Goal: Transaction & Acquisition: Book appointment/travel/reservation

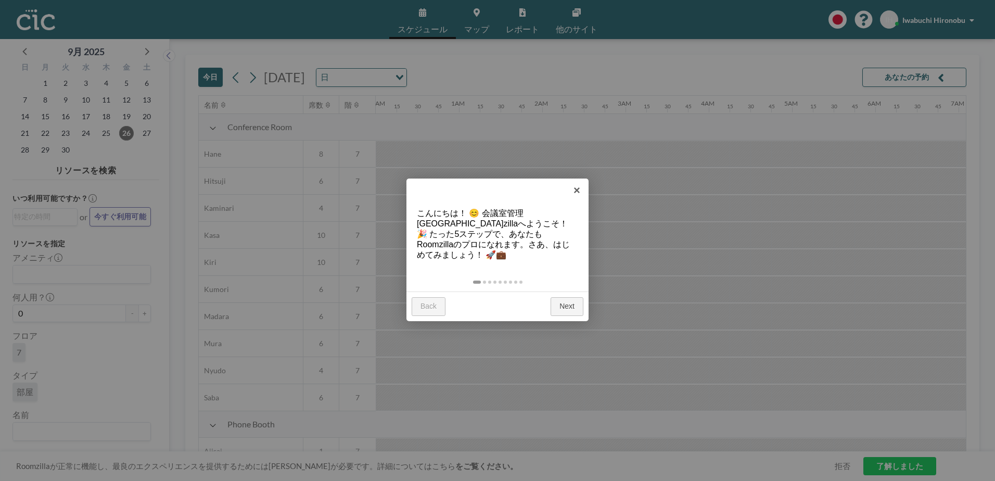
scroll to position [0, 791]
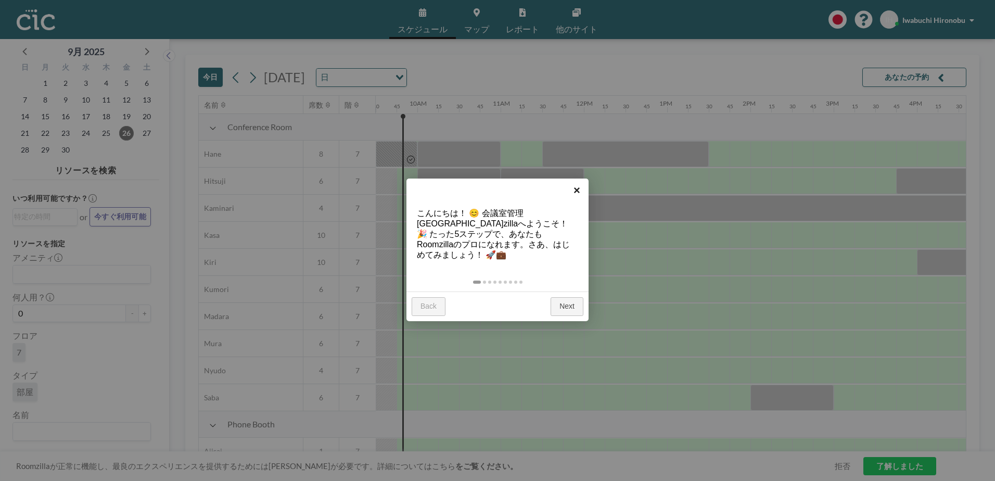
click at [577, 188] on link "×" at bounding box center [576, 189] width 23 height 23
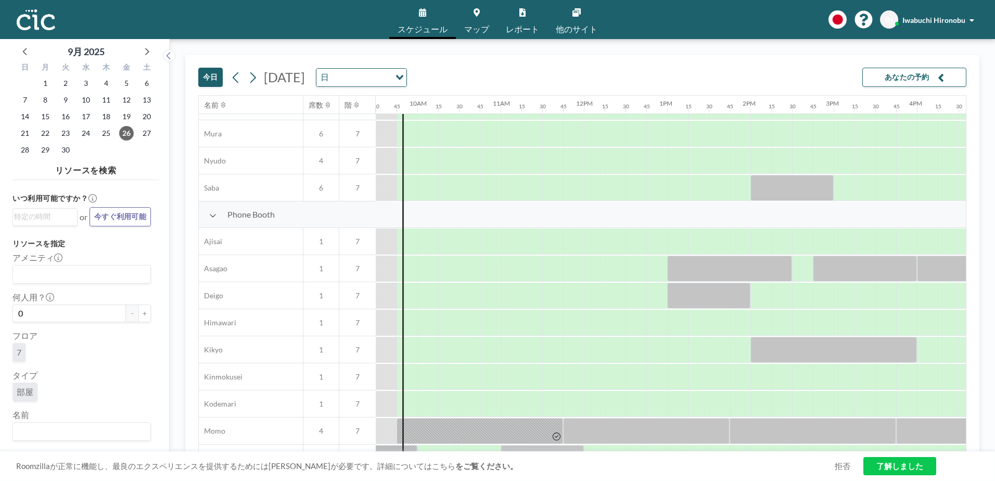
scroll to position [262, 791]
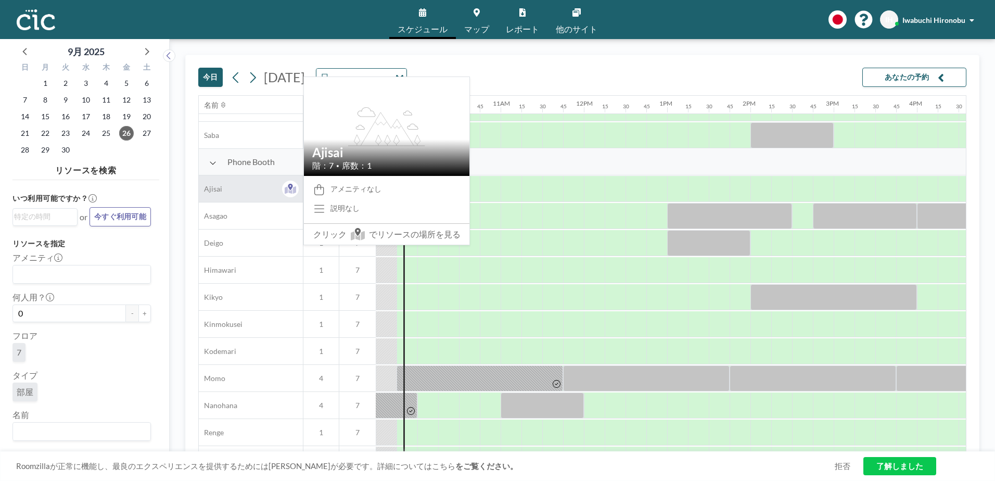
click at [271, 192] on div "Ajisai" at bounding box center [251, 188] width 104 height 27
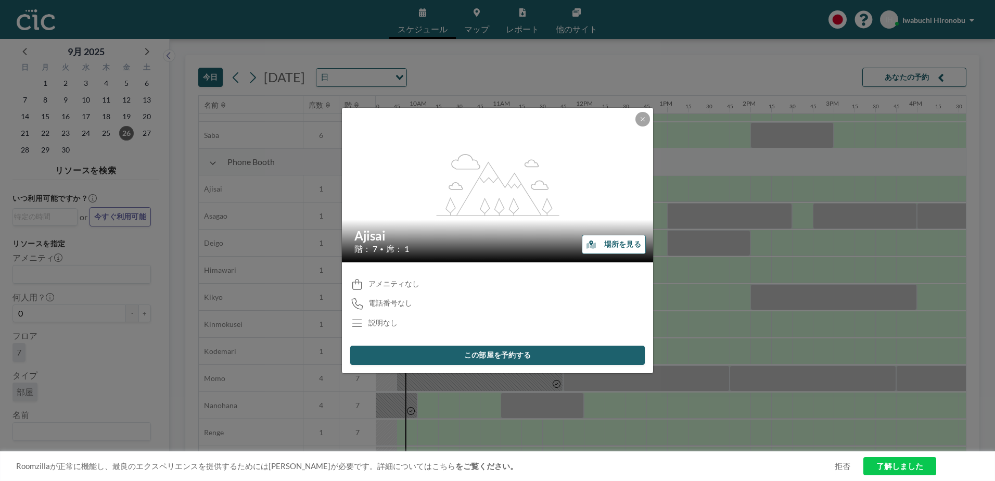
click at [608, 243] on button "場所を見る" at bounding box center [614, 244] width 64 height 19
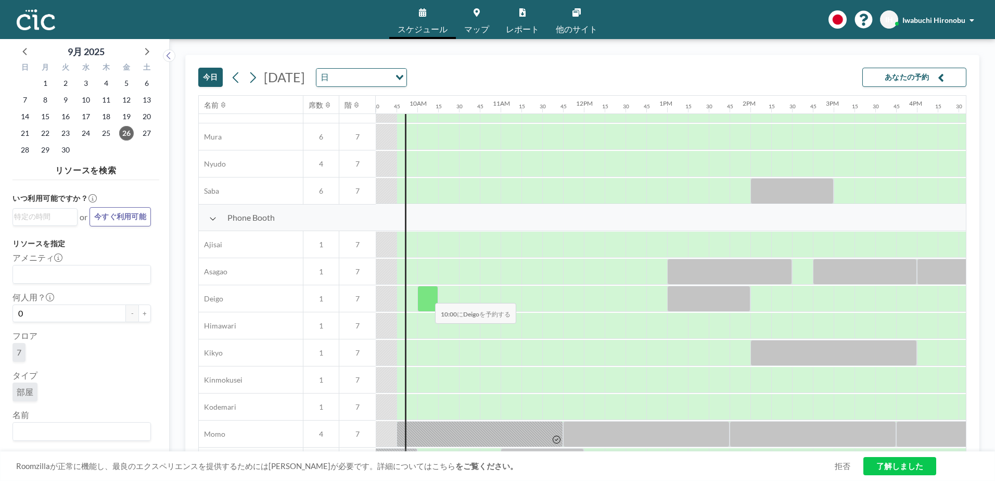
scroll to position [210, 791]
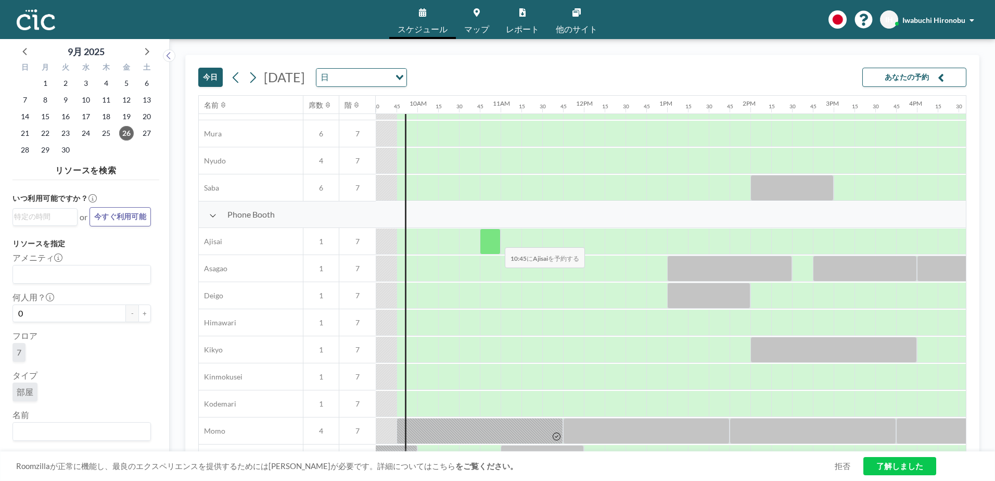
click at [496, 240] on div at bounding box center [490, 241] width 21 height 26
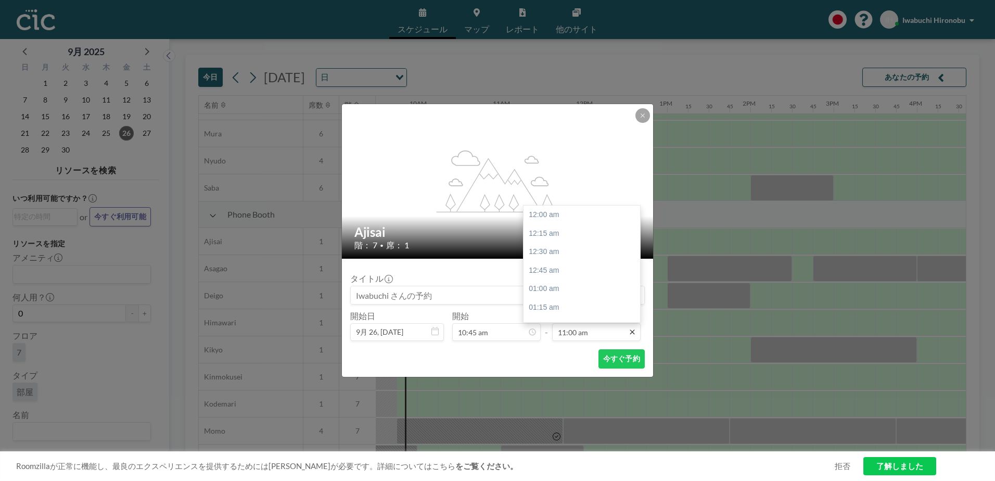
scroll to position [815, 0]
click at [583, 281] on div "12:00 pm" at bounding box center [584, 289] width 122 height 19
type input "12:00 pm"
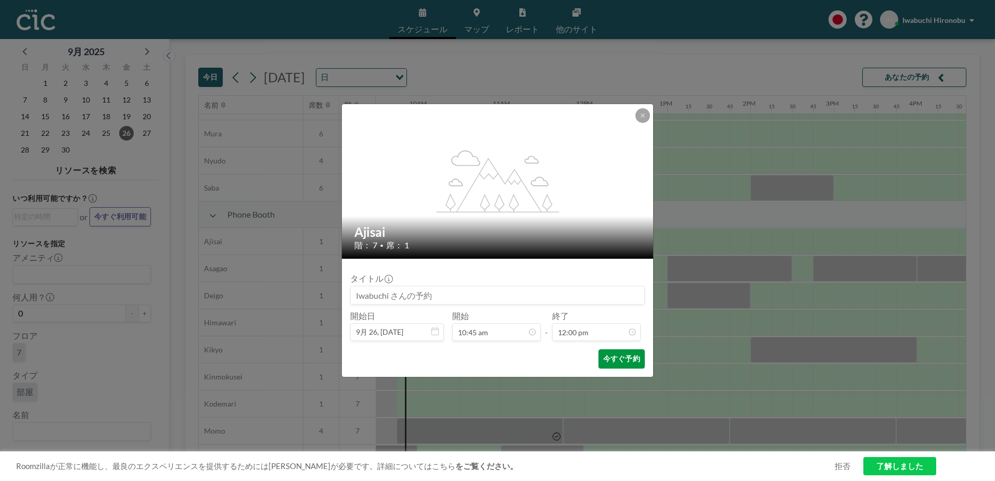
scroll to position [0, 0]
click at [619, 358] on button "今すぐ予約" at bounding box center [621, 358] width 46 height 19
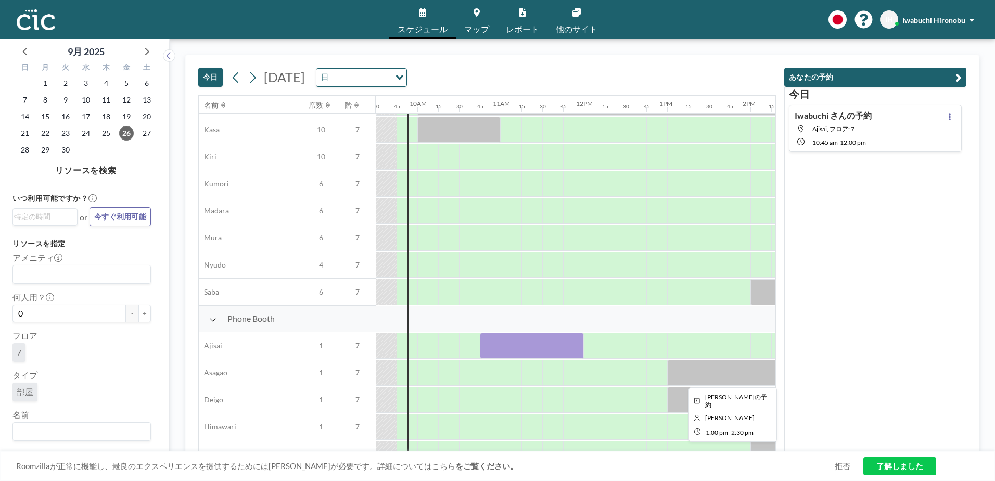
scroll to position [105, 791]
drag, startPoint x: 289, startPoint y: 0, endPoint x: 324, endPoint y: -20, distance: 40.1
click at [324, 0] on html "スケジュール マップ レポート 他のサイト English Polski 日本語 Española IH Iwabuchi Hironobu 9月 [DATE…" at bounding box center [497, 240] width 995 height 481
